Goal: Transaction & Acquisition: Subscribe to service/newsletter

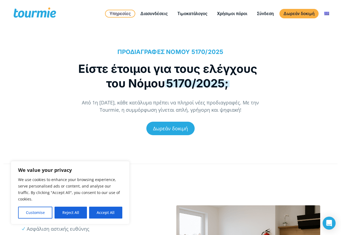
drag, startPoint x: 105, startPoint y: 104, endPoint x: 253, endPoint y: 110, distance: 147.2
click at [253, 109] on p "Από 1η [DATE], κάθε κατάλυμα πρέπει να πληροί νέες προδιαγραφές. Με την Tourmie…" at bounding box center [171, 106] width 196 height 15
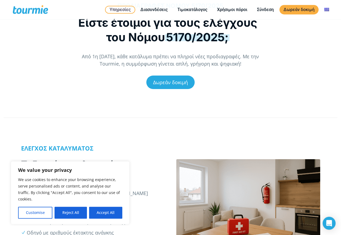
scroll to position [55, 0]
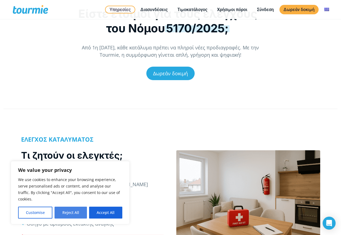
click at [72, 213] on button "Reject All" at bounding box center [71, 213] width 32 height 12
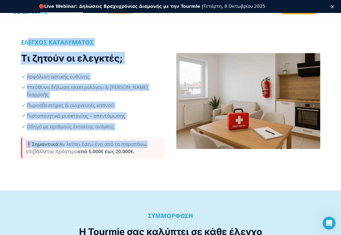
scroll to position [0, 0]
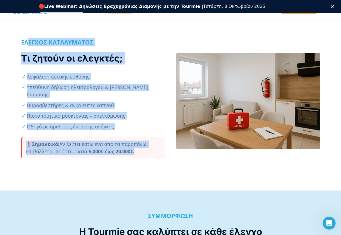
drag, startPoint x: 29, startPoint y: 34, endPoint x: 146, endPoint y: 150, distance: 164.8
click at [144, 151] on div "ΕΛΕΓΧΟΣ ΚΑΤΑΛΥΜΑΤΟΣ Τι ζητούν οι ελεγκτές; Ασφάλιση αστικής ευθύνης Υπεύθυνη δή…" at bounding box center [93, 101] width 144 height 125
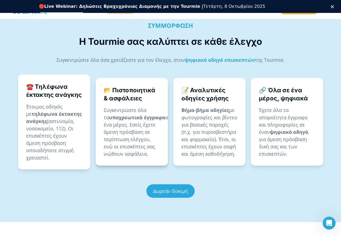
scroll to position [358, 0]
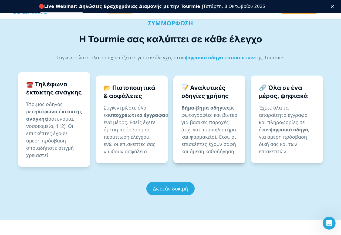
drag, startPoint x: 117, startPoint y: 97, endPoint x: 238, endPoint y: 139, distance: 128.6
click at [168, 142] on div "📂 Πιστοποιητικά & ασφάλειες Συγκεντρώστε όλα τα υποχρεωτικά έγγραφα σε ένα μέρο…" at bounding box center [132, 120] width 72 height 88
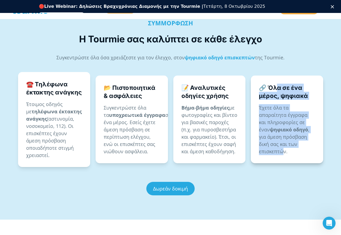
drag, startPoint x: 278, startPoint y: 77, endPoint x: 276, endPoint y: 146, distance: 69.5
click at [283, 142] on div "🔗 Όλα σε ένα μέρος, ψηφιακά Έχετε όλα τα απαραίτητα έγγραφα και πληροφορίες σε …" at bounding box center [287, 120] width 72 height 88
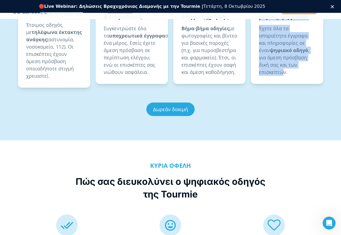
scroll to position [496, 0]
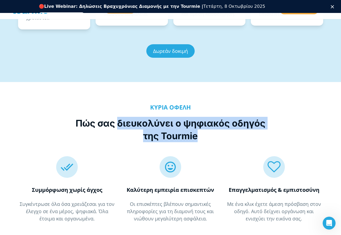
drag, startPoint x: 125, startPoint y: 109, endPoint x: 222, endPoint y: 128, distance: 98.6
click at [224, 129] on div "ΚΥΡΙΑ ΟΦΕΛΗ Πώς σας διευκολύνει ο ψηφιακός οδηγός της Tourmie" at bounding box center [171, 127] width 196 height 47
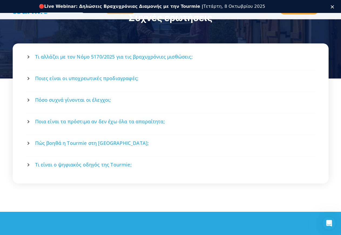
scroll to position [772, 0]
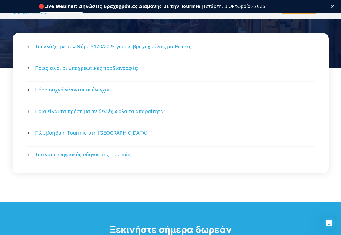
click at [120, 108] on span "Ποια είναι τα πρόστιμα αν δεν έχω όλα τα απαραίτητα;" at bounding box center [100, 111] width 130 height 7
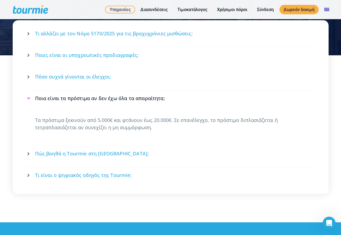
click at [85, 151] on span "Πώς βοηθά η Tourmie στη [GEOGRAPHIC_DATA];" at bounding box center [92, 154] width 114 height 7
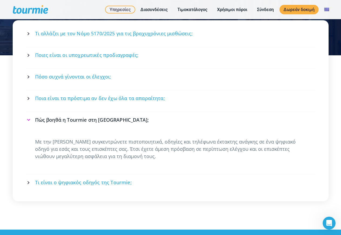
click at [77, 180] on span "Τι είναι ο ψηφιακός οδηγός της Tourmie;" at bounding box center [83, 183] width 97 height 7
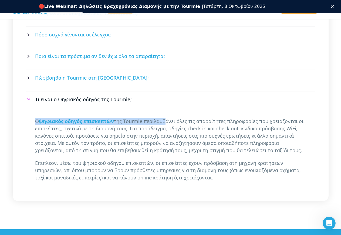
drag, startPoint x: 164, startPoint y: 94, endPoint x: 304, endPoint y: 135, distance: 145.5
click at [304, 135] on p "Ο ψηφιακός οδηγός επισκεπτών της Tourmie περιλαμβάνει όλες τις απαραίτητες πληρ…" at bounding box center [170, 136] width 271 height 36
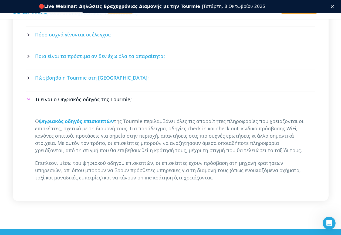
click at [304, 135] on p "Ο ψηφιακός οδηγός επισκεπτών της Tourmie περιλαμβάνει όλες τις απαραίτητες πληρ…" at bounding box center [170, 136] width 271 height 36
click at [251, 118] on p "Ο ψηφιακός οδηγός επισκεπτών της Tourmie περιλαμβάνει όλες τις απαραίτητες πληρ…" at bounding box center [170, 136] width 271 height 36
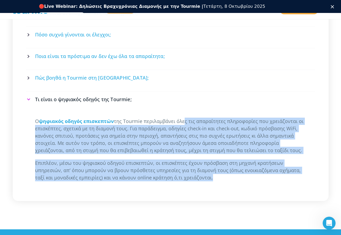
drag, startPoint x: 183, startPoint y: 107, endPoint x: 217, endPoint y: 162, distance: 64.6
click at [217, 162] on div "Ο ψηφιακός οδηγός επισκεπτών της Tourmie περιλαμβάνει όλες τις απαραίτητες πληρ…" at bounding box center [170, 150] width 271 height 64
click at [207, 160] on p "Επιπλέον, μέσω του ψηφιακού οδηγού επισκεπτών, οι επισκέπτες έχουν πρόσβαση στη…" at bounding box center [170, 171] width 271 height 22
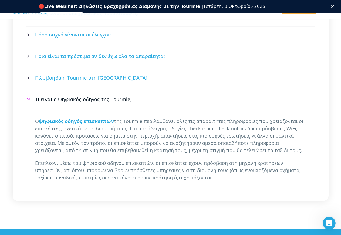
click at [207, 160] on p "Επιπλέον, μέσω του ψηφιακού οδηγού επισκεπτών, οι επισκέπτες έχουν πρόσβαση στη…" at bounding box center [170, 171] width 271 height 22
click at [210, 160] on p "Επιπλέον, μέσω του ψηφιακού οδηγού επισκεπτών, οι επισκέπτες έχουν πρόσβαση στη…" at bounding box center [170, 171] width 271 height 22
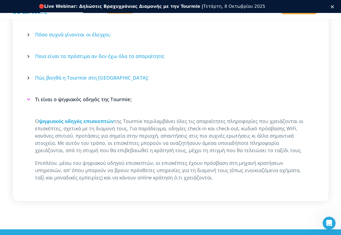
scroll to position [938, 0]
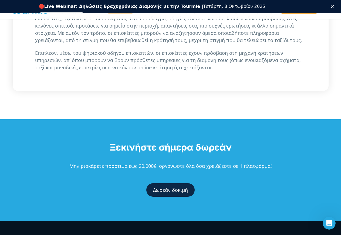
click at [178, 184] on link "Δωρεάν δοκιμή" at bounding box center [171, 191] width 48 height 14
